Goal: Information Seeking & Learning: Find specific fact

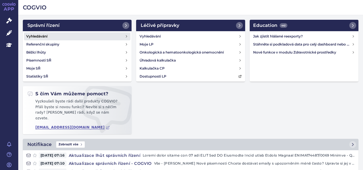
click at [35, 33] on link "Vyhledávání" at bounding box center [77, 36] width 107 height 8
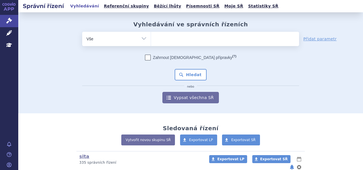
click at [161, 36] on ul at bounding box center [225, 38] width 148 height 12
click at [151, 36] on select at bounding box center [151, 38] width 0 height 14
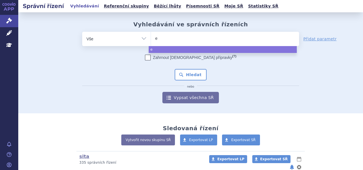
type input "es"
type input "esb"
type input "esbr"
type input "esbri"
type input "[MEDICAL_DATA]"
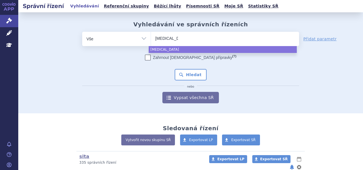
select select "esbriet"
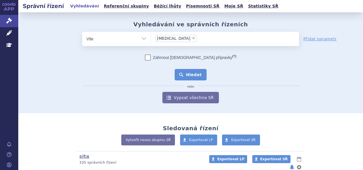
click at [176, 77] on button "Hledat" at bounding box center [191, 74] width 32 height 11
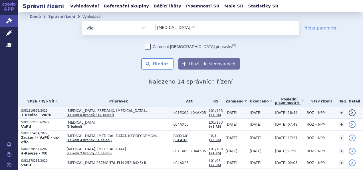
click at [88, 111] on span "[MEDICAL_DATA], FREDALIX, [MEDICAL_DATA]…" at bounding box center [119, 111] width 104 height 4
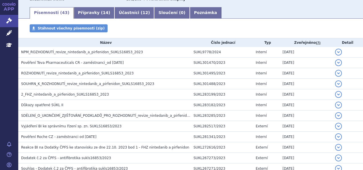
scroll to position [89, 0]
